Goal: Information Seeking & Learning: Check status

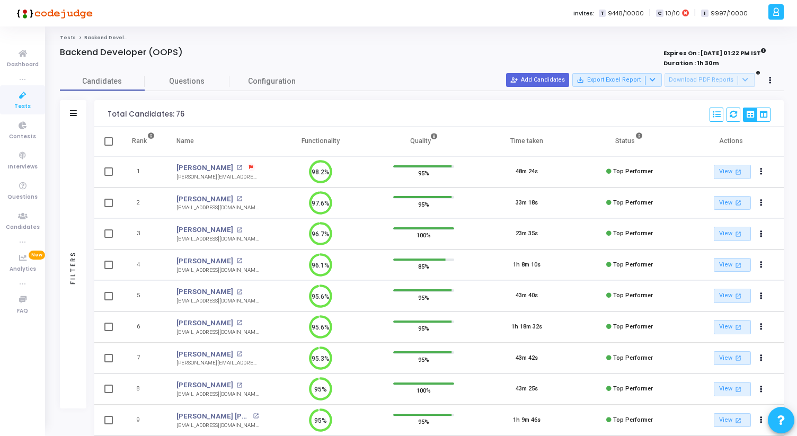
click at [24, 96] on icon at bounding box center [23, 95] width 22 height 13
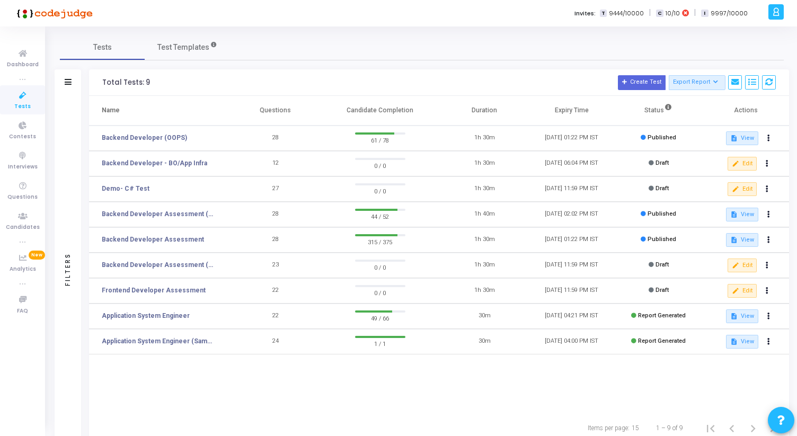
click at [241, 206] on td "28" at bounding box center [275, 214] width 87 height 25
drag, startPoint x: 104, startPoint y: 82, endPoint x: 417, endPoint y: 109, distance: 314.3
click at [417, 109] on div "Total Tests: 9 Create Test Export Report Id Name Job Role Questions Candidate C…" at bounding box center [439, 256] width 700 height 374
click at [109, 80] on div "Total Tests: 9" at bounding box center [126, 82] width 48 height 8
drag, startPoint x: 103, startPoint y: 110, endPoint x: 414, endPoint y: 113, distance: 311.1
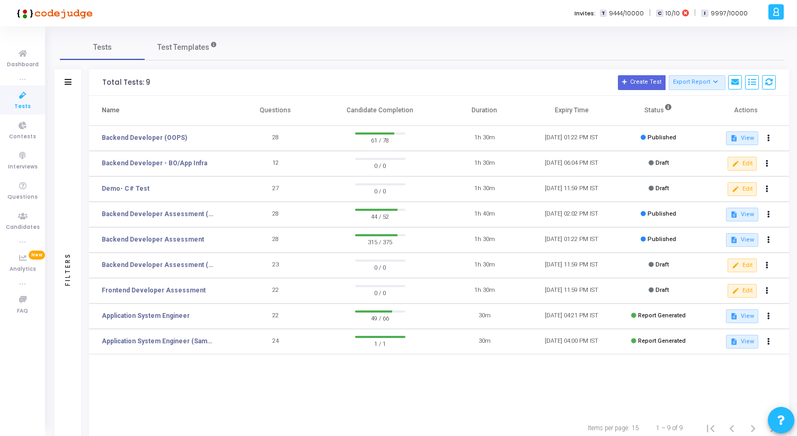
click at [413, 113] on tr "Name Questions Candidate Completion Duration Expiry Time Status Actions" at bounding box center [439, 111] width 700 height 30
click at [412, 112] on th "Candidate Completion" at bounding box center [380, 111] width 122 height 30
drag, startPoint x: 412, startPoint y: 112, endPoint x: 105, endPoint y: 81, distance: 308.4
click at [105, 81] on div "Total Tests: 9 Create Test Export Report Id Name Job Role Questions Candidate C…" at bounding box center [439, 256] width 700 height 374
click at [106, 81] on div "Total Tests: 9" at bounding box center [126, 82] width 48 height 8
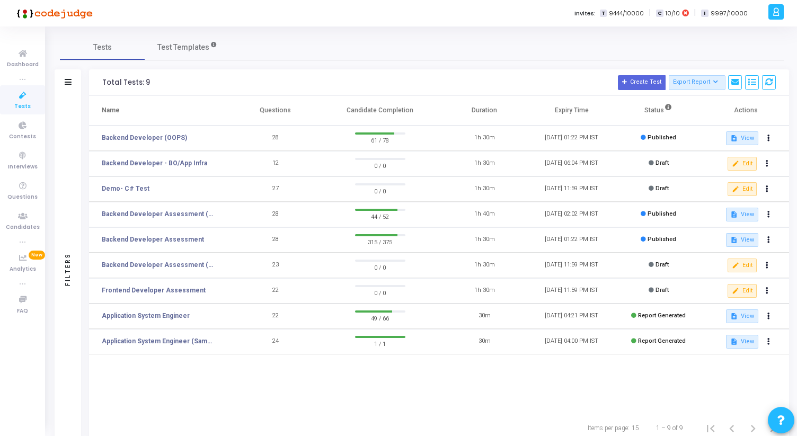
drag, startPoint x: 102, startPoint y: 84, endPoint x: 412, endPoint y: 111, distance: 311.1
click at [412, 111] on div "Total Tests: 9 Create Test Export Report Id Name Job Role Questions Candidate C…" at bounding box center [439, 256] width 700 height 374
click at [105, 85] on div "Total Tests: 9" at bounding box center [126, 82] width 48 height 8
drag, startPoint x: 103, startPoint y: 85, endPoint x: 448, endPoint y: 105, distance: 346.1
click at [447, 103] on div "Total Tests: 9 Create Test Export Report Id Name Job Role Questions Candidate C…" at bounding box center [439, 256] width 700 height 374
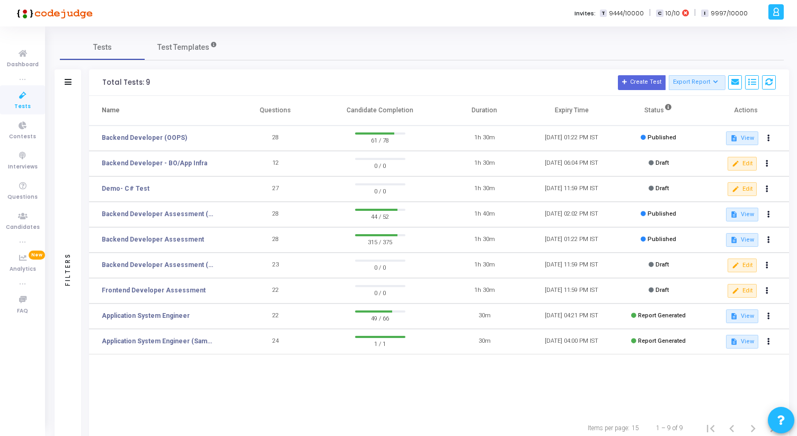
click at [247, 59] on div "Tests Test Templates" at bounding box center [422, 46] width 724 height 25
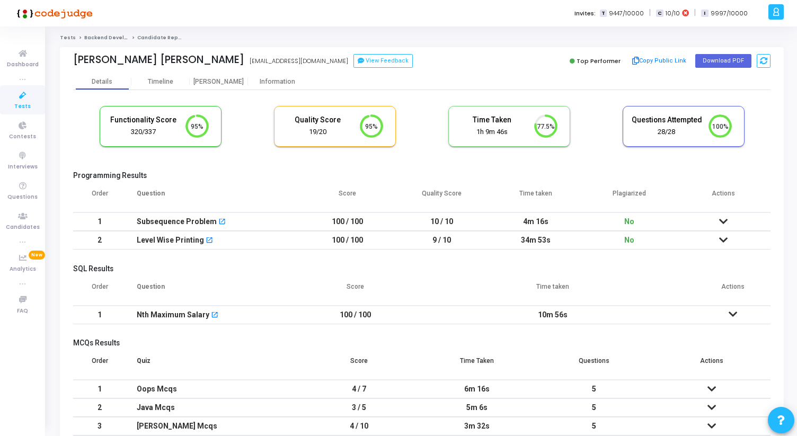
scroll to position [22, 27]
